Goal: Transaction & Acquisition: Purchase product/service

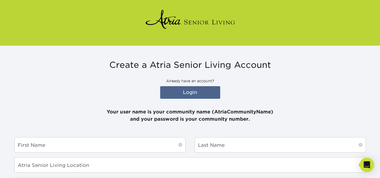
scroll to position [26, 0]
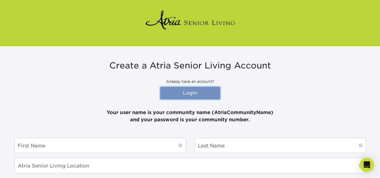
click at [182, 88] on link "Login" at bounding box center [190, 93] width 60 height 13
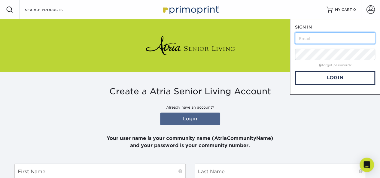
click at [341, 36] on input "text" at bounding box center [335, 37] width 80 height 11
click at [310, 38] on input "text" at bounding box center [335, 37] width 80 height 11
type input "denise.murphy@atriaseniorliving.com"
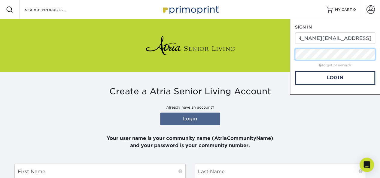
scroll to position [0, 0]
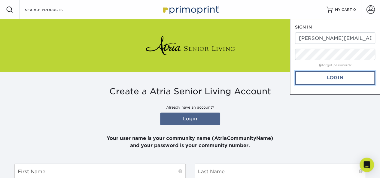
click at [331, 81] on link "Login" at bounding box center [335, 78] width 80 height 14
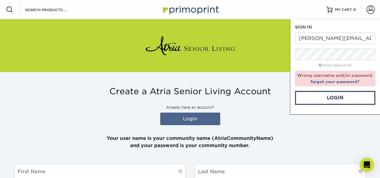
click at [283, 141] on p "Your user name is your community name (AtriaCommunityName) and your password is…" at bounding box center [190, 139] width 352 height 22
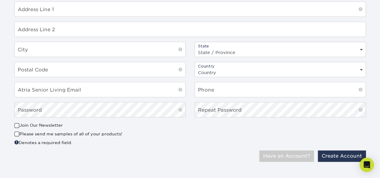
scroll to position [206, 0]
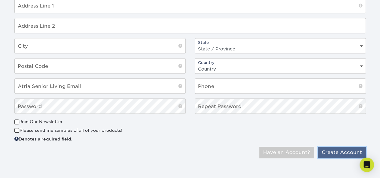
click at [344, 150] on button "Create Account" at bounding box center [342, 152] width 48 height 11
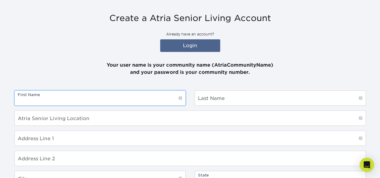
scroll to position [74, 0]
click at [62, 96] on input "text" at bounding box center [100, 97] width 171 height 15
type input "[PERSON_NAME]"
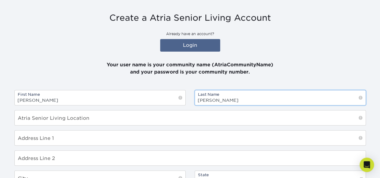
type input "Murphy"
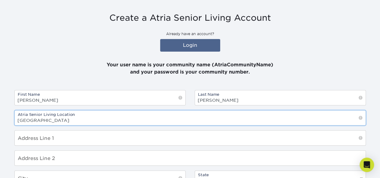
type input "[GEOGRAPHIC_DATA]"
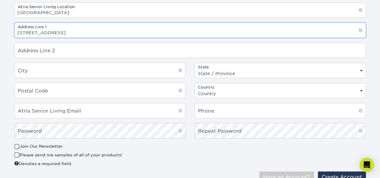
scroll to position [194, 0]
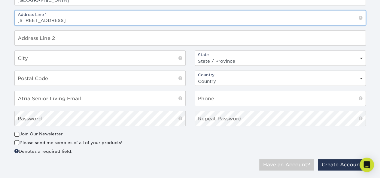
type input "4 Seaport Drive"
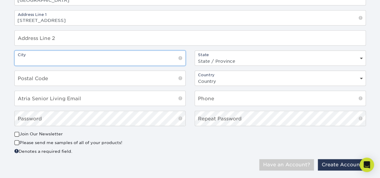
click at [29, 53] on input "text" at bounding box center [100, 58] width 171 height 15
type input "Quincy"
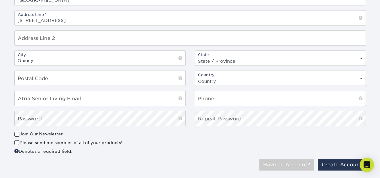
click at [361, 54] on div "State State / Province Alabama Alaska Arizona Arkansas California Colorado Conn…" at bounding box center [280, 57] width 171 height 15
click at [362, 57] on select "State / Province Alabama Alaska Arizona Arkansas California Colorado Connecticu…" at bounding box center [280, 61] width 171 height 9
select select "MA"
click at [195, 57] on select "State / Province Alabama Alaska Arizona Arkansas California Colorado Connecticu…" at bounding box center [280, 61] width 171 height 9
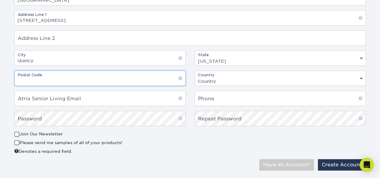
click at [50, 75] on input "text" at bounding box center [100, 78] width 171 height 15
type input "02171"
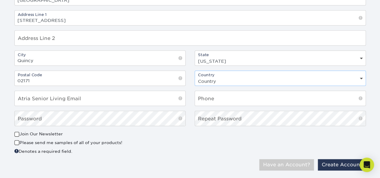
click at [360, 77] on select "Country United States Canada" at bounding box center [280, 81] width 171 height 9
select select "US"
click at [195, 77] on select "Country United States Canada" at bounding box center [280, 81] width 171 height 9
click at [37, 94] on input "email" at bounding box center [100, 98] width 171 height 15
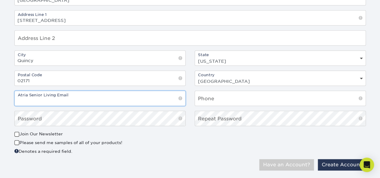
type input "denise.murphy@atriaseniorliving.com"
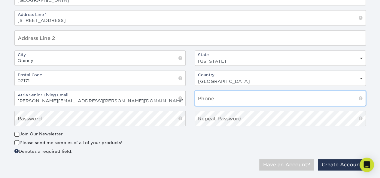
click at [222, 95] on input "text" at bounding box center [280, 98] width 171 height 15
type input "6177703264"
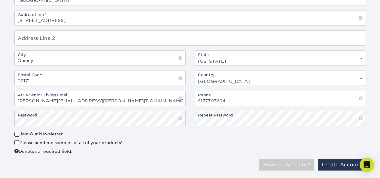
click at [177, 143] on div "Please send me samples of all of your products!" at bounding box center [99, 144] width 171 height 8
click at [343, 160] on button "Create Account" at bounding box center [342, 164] width 48 height 11
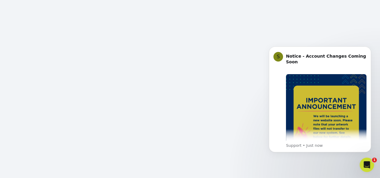
scroll to position [90, 0]
click at [367, 50] on button "Dismiss notification" at bounding box center [369, 48] width 8 height 8
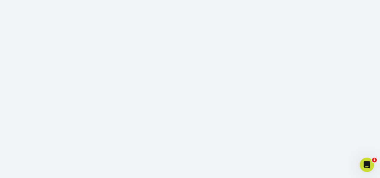
scroll to position [132, 0]
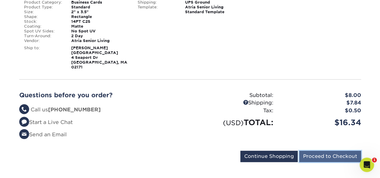
click at [326, 151] on input "Proceed to Checkout" at bounding box center [330, 156] width 62 height 11
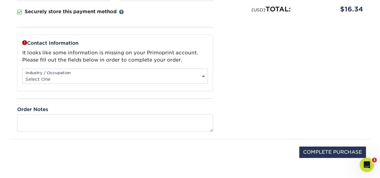
scroll to position [164, 0]
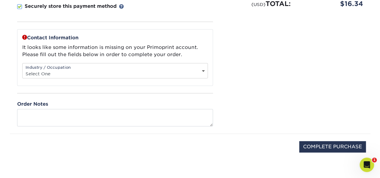
click at [200, 63] on div "Industry / Occupation Select One Administrative Executive Human Resources Const…" at bounding box center [115, 70] width 186 height 15
click at [202, 65] on div "Industry / Occupation Select One Administrative Executive Human Resources Const…" at bounding box center [115, 70] width 186 height 15
click at [234, 41] on div "Please confirm the following: I understand the Estimated Delivery Policy I agre…" at bounding box center [295, 11] width 150 height 246
click at [202, 66] on div "Industry / Occupation Select One Administrative Executive Human Resources Const…" at bounding box center [115, 70] width 186 height 15
click at [203, 68] on div "Industry / Occupation Select One Administrative Executive Human Resources Const…" at bounding box center [115, 70] width 186 height 15
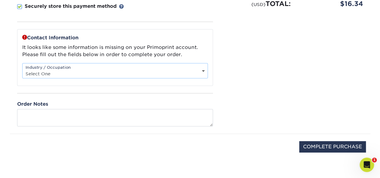
click at [203, 71] on select "Select One Administrative Executive Human Resources Construction Education Ente…" at bounding box center [115, 73] width 185 height 9
select select "2"
click at [23, 69] on select "Select One Administrative Executive Human Resources Construction Education Ente…" at bounding box center [115, 73] width 185 height 9
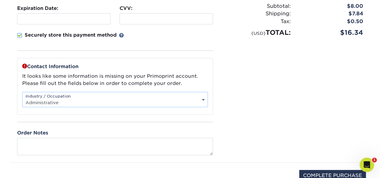
scroll to position [134, 0]
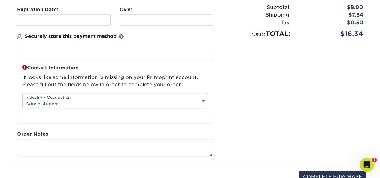
click at [17, 35] on span at bounding box center [19, 37] width 5 height 6
click at [0, 0] on input "Securely store this payment method" at bounding box center [0, 0] width 0 height 0
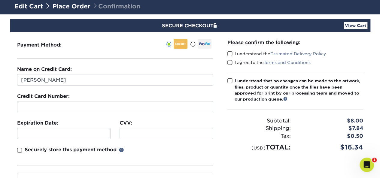
scroll to position [0, 0]
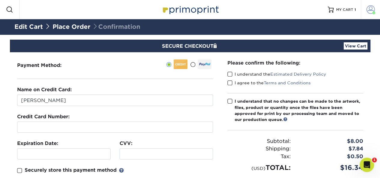
click at [370, 11] on span at bounding box center [371, 9] width 8 height 8
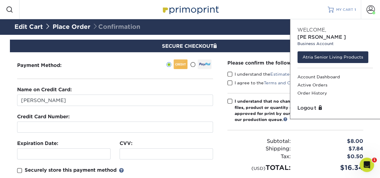
click at [338, 11] on span "MY CART" at bounding box center [344, 9] width 17 height 5
